Goal: Ask a question: Seek information or help from site administrators or community

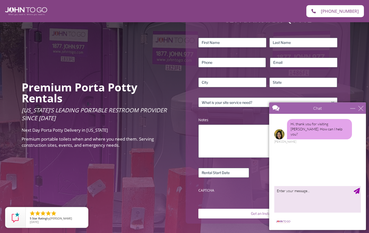
scroll to position [78, 0]
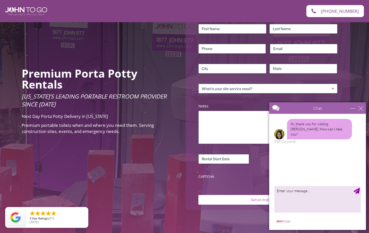
click at [286, 195] on textarea "type your message" at bounding box center [318, 199] width 87 height 27
drag, startPoint x: 289, startPoint y: 191, endPoint x: 292, endPoint y: 189, distance: 3.3
click at [292, 189] on textarea "looking a costs for a portable toilet with hand washing station" at bounding box center [318, 199] width 87 height 27
click at [308, 190] on textarea "looking monthly costs for a portable toilet with hand washing station" at bounding box center [318, 199] width 87 height 27
click at [311, 195] on textarea "looking monthly cost for a portable toilet with hand washing station" at bounding box center [318, 199] width 87 height 27
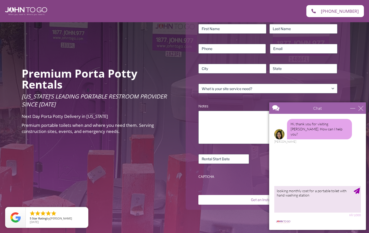
type textarea "looking monthly cost for a portable toilet with hand washing station"
click at [358, 189] on div "Send Message" at bounding box center [357, 191] width 6 height 6
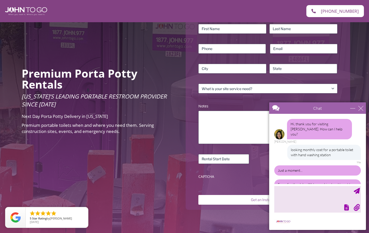
scroll to position [15, 0]
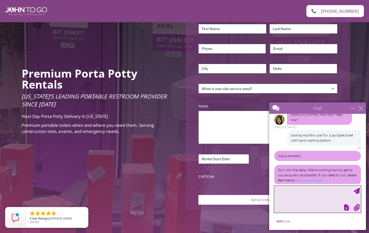
click at [282, 190] on textarea "type your message" at bounding box center [318, 199] width 87 height 27
click at [306, 194] on textarea "you can send information to [PERSON_NAME]@artisanrenovastions" at bounding box center [318, 199] width 87 height 27
click at [315, 195] on textarea "you can send information to [PERSON_NAME]" at bounding box center [318, 199] width 87 height 27
type textarea "you can send information to [PERSON_NAME][EMAIL_ADDRESS][DOMAIN_NAME]"
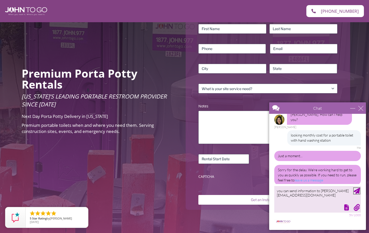
click at [357, 189] on div "Send Message" at bounding box center [357, 191] width 6 height 6
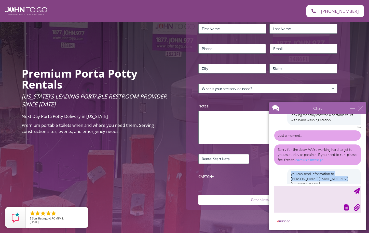
drag, startPoint x: 292, startPoint y: 168, endPoint x: 341, endPoint y: 174, distance: 50.1
click at [341, 174] on div "you can send information to [PERSON_NAME][EMAIL_ADDRESS][DOMAIN_NAME]" at bounding box center [325, 178] width 74 height 20
copy div "you can send information to [PERSON_NAME][EMAIL_ADDRESS][DOMAIN_NAME]"
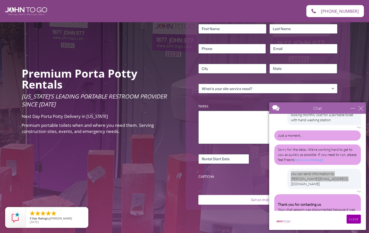
scroll to position [37, 0]
